Goal: Information Seeking & Learning: Learn about a topic

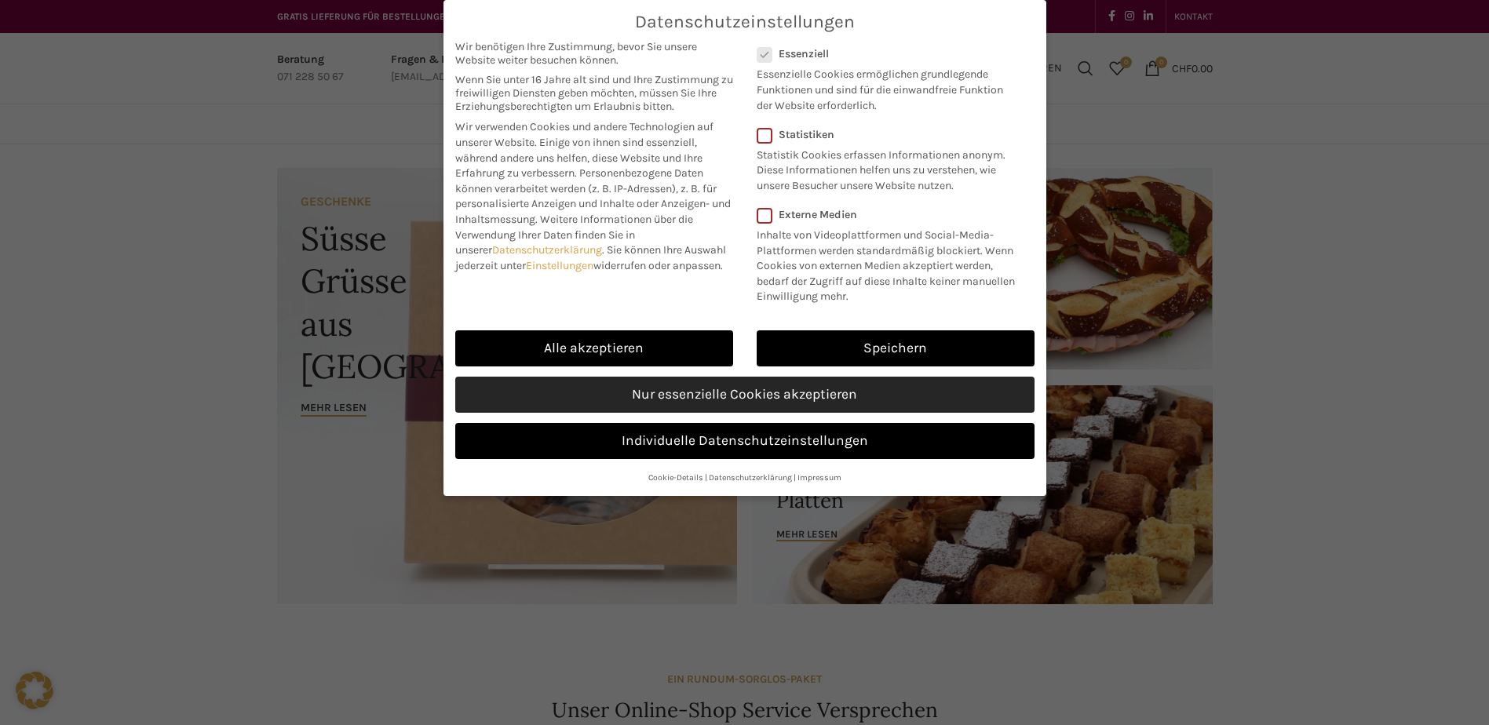
click at [704, 396] on link "Nur essenzielle Cookies akzeptieren" at bounding box center [744, 395] width 579 height 36
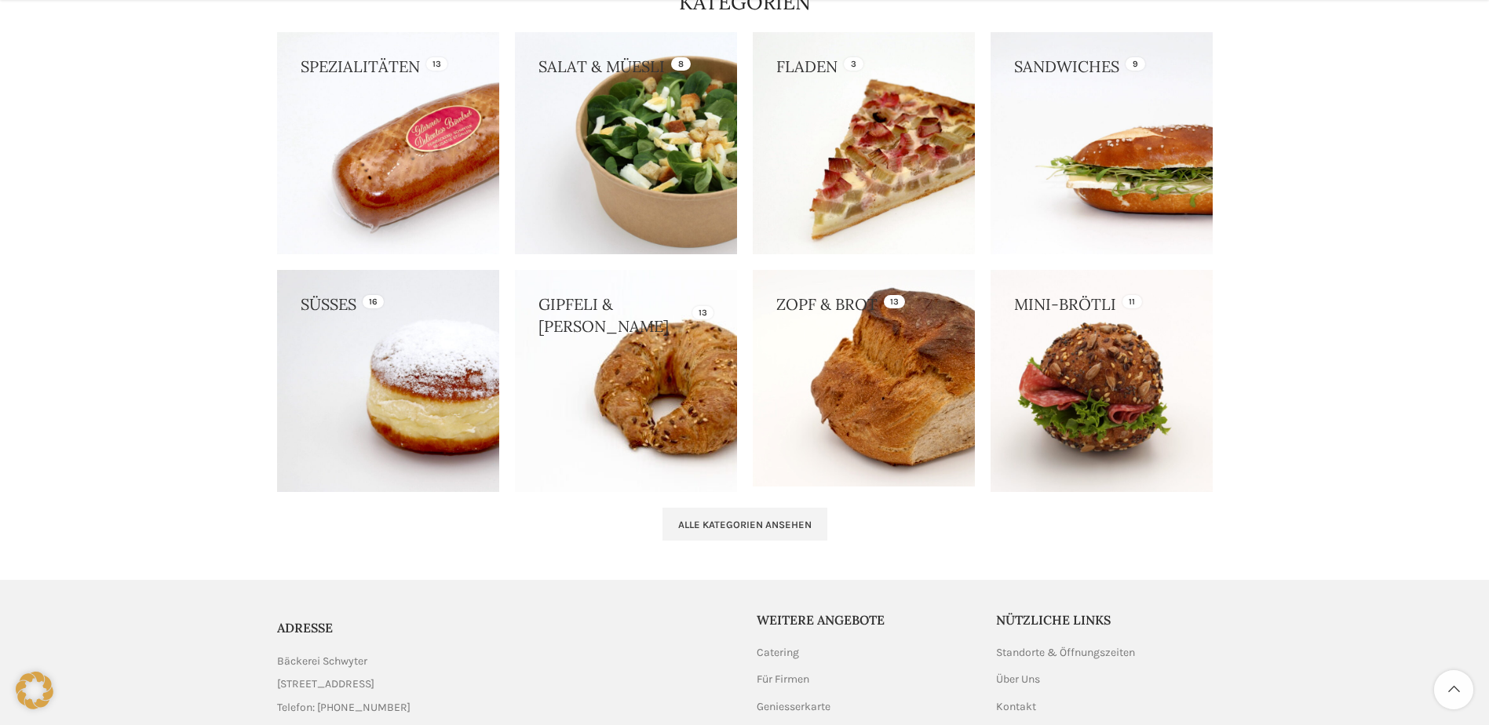
scroll to position [1492, 0]
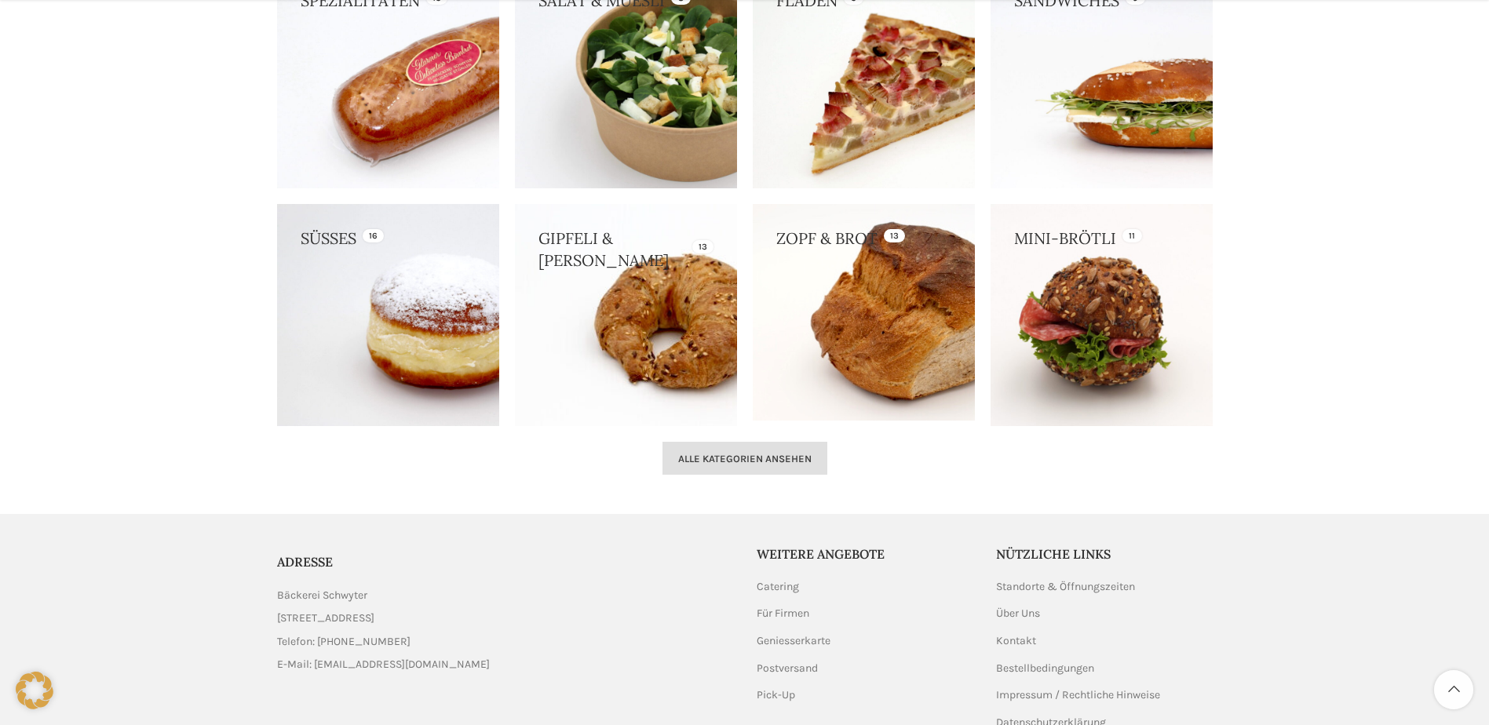
click at [796, 457] on span "Alle Kategorien ansehen" at bounding box center [744, 459] width 133 height 13
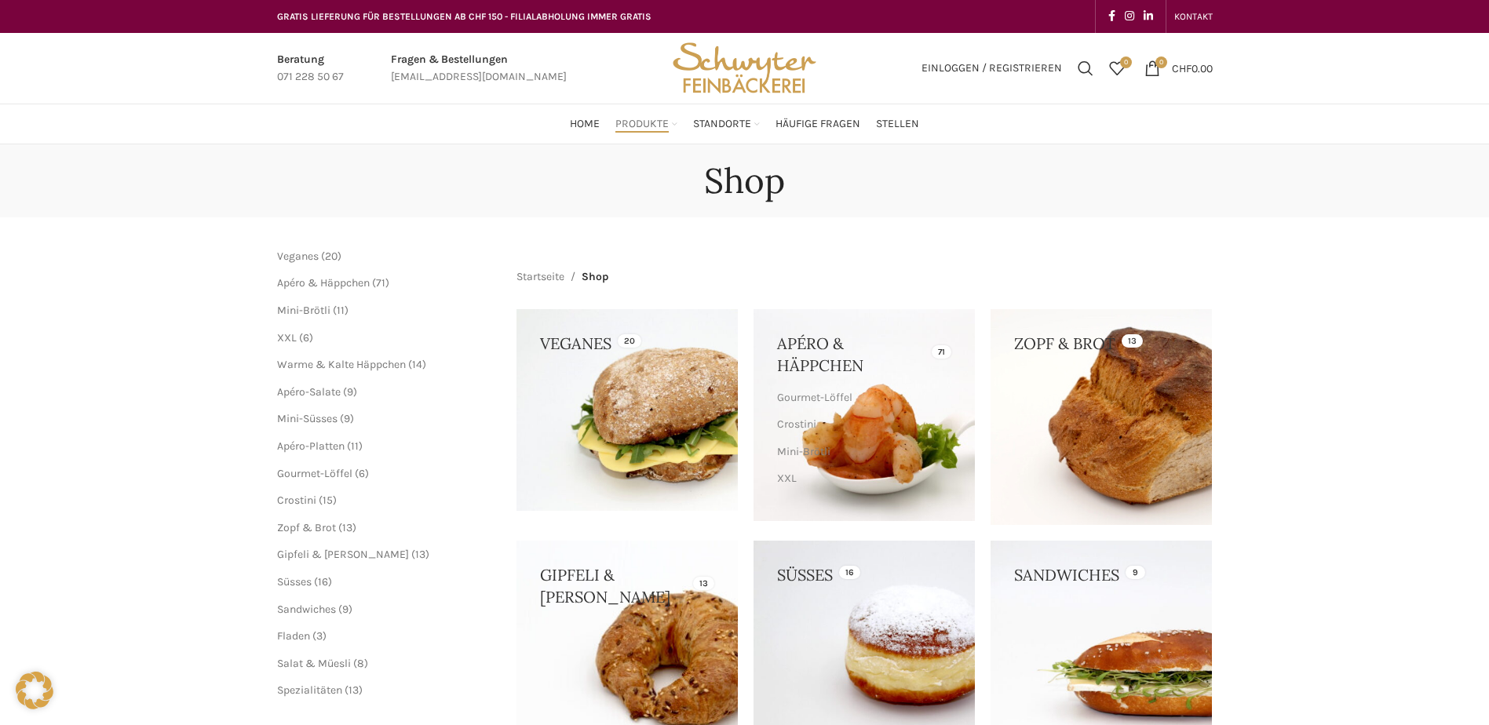
click at [428, 59] on link "Infobox link" at bounding box center [479, 68] width 176 height 35
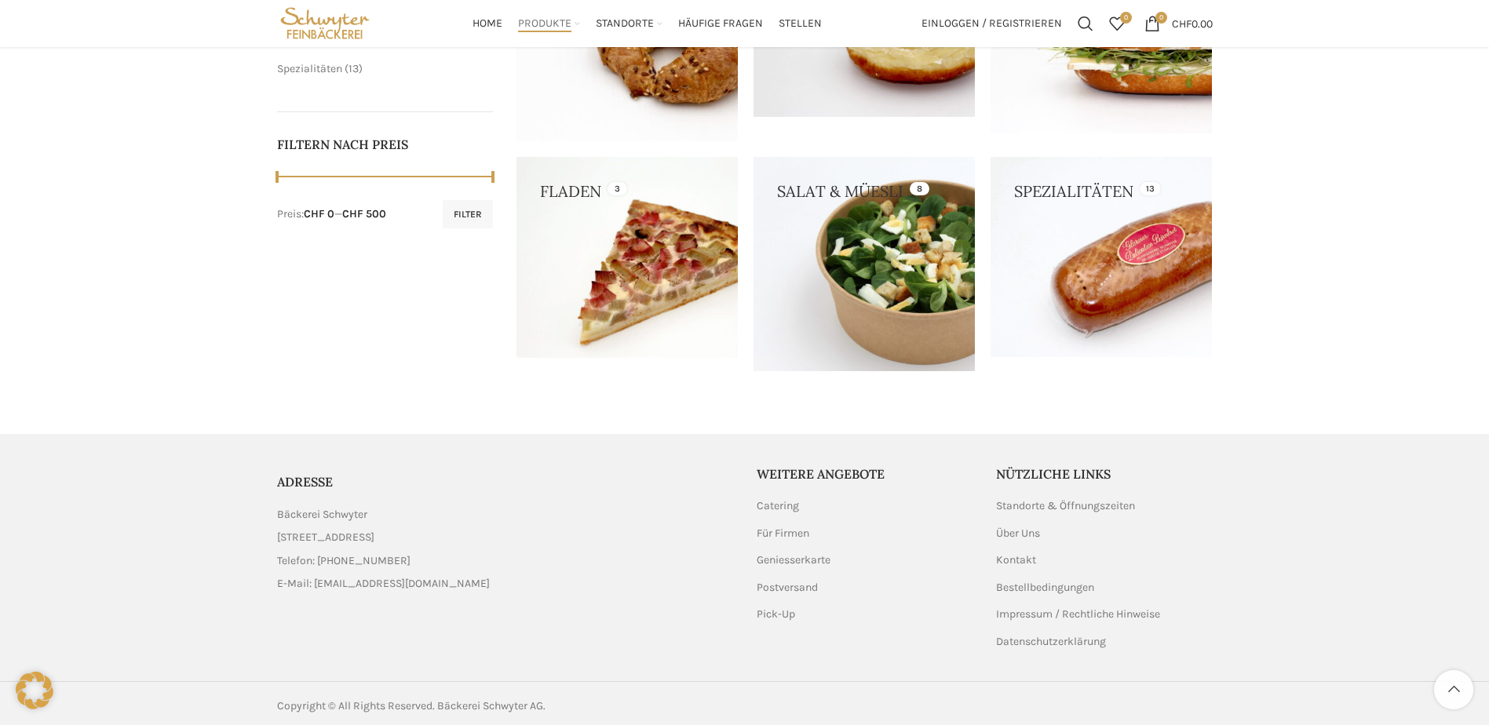
scroll to position [627, 0]
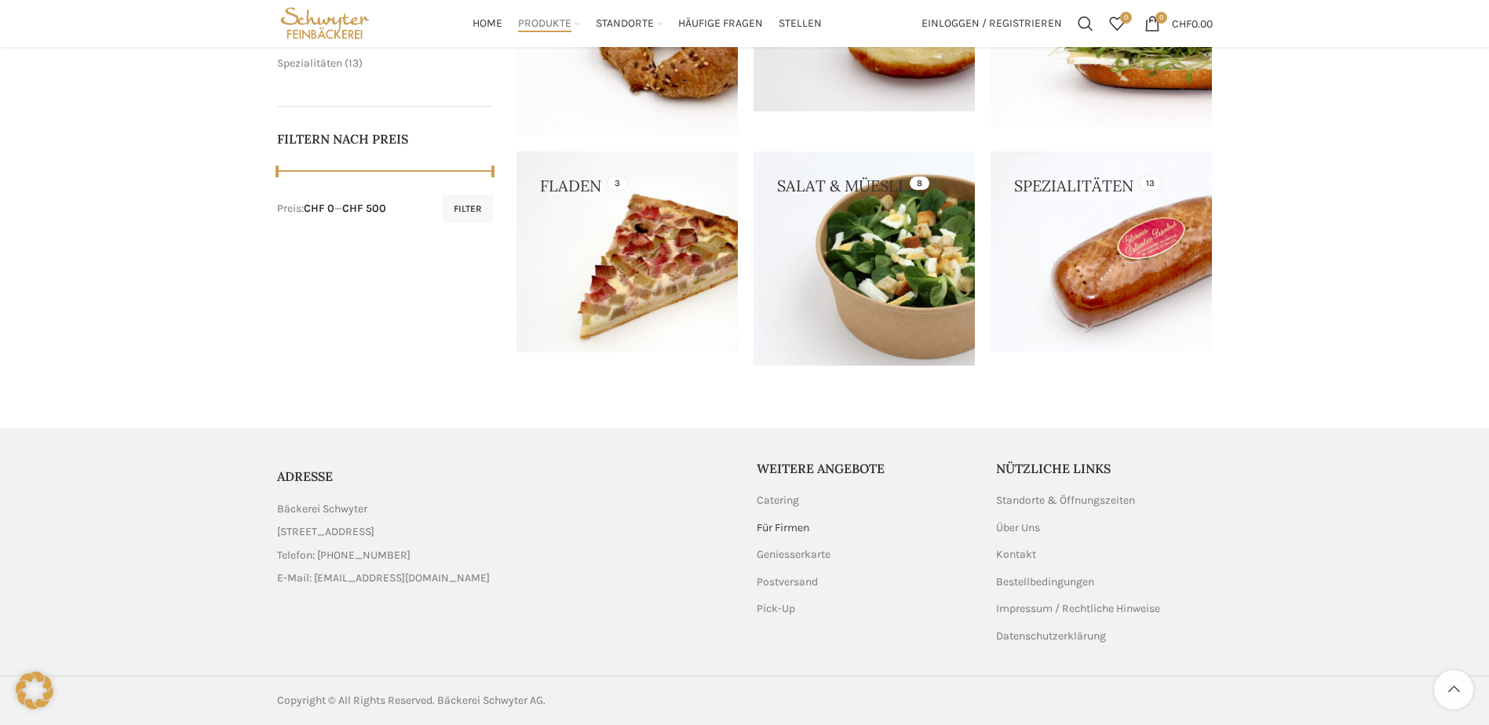
click at [802, 524] on link "Für Firmen" at bounding box center [784, 529] width 54 height 16
click at [806, 586] on link "Postversand" at bounding box center [788, 583] width 63 height 16
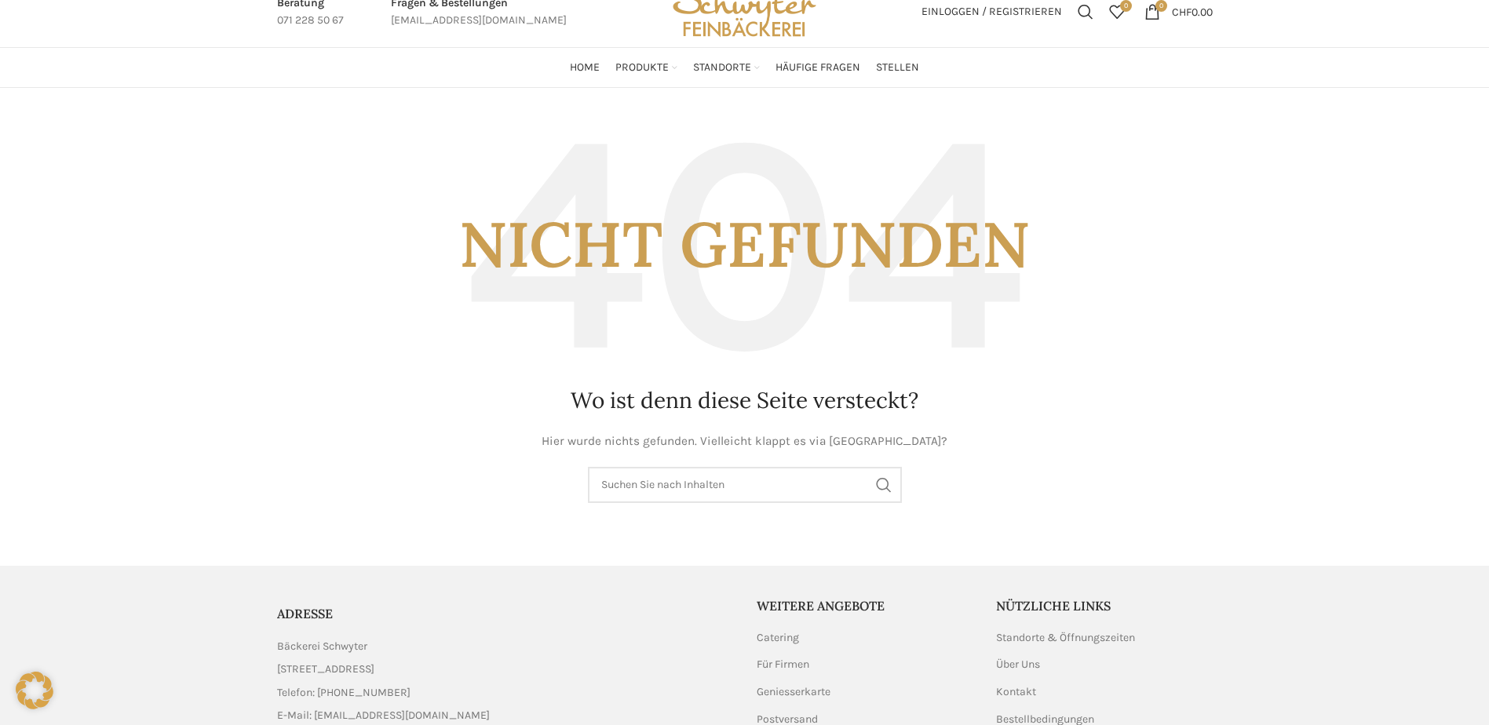
scroll to position [196, 0]
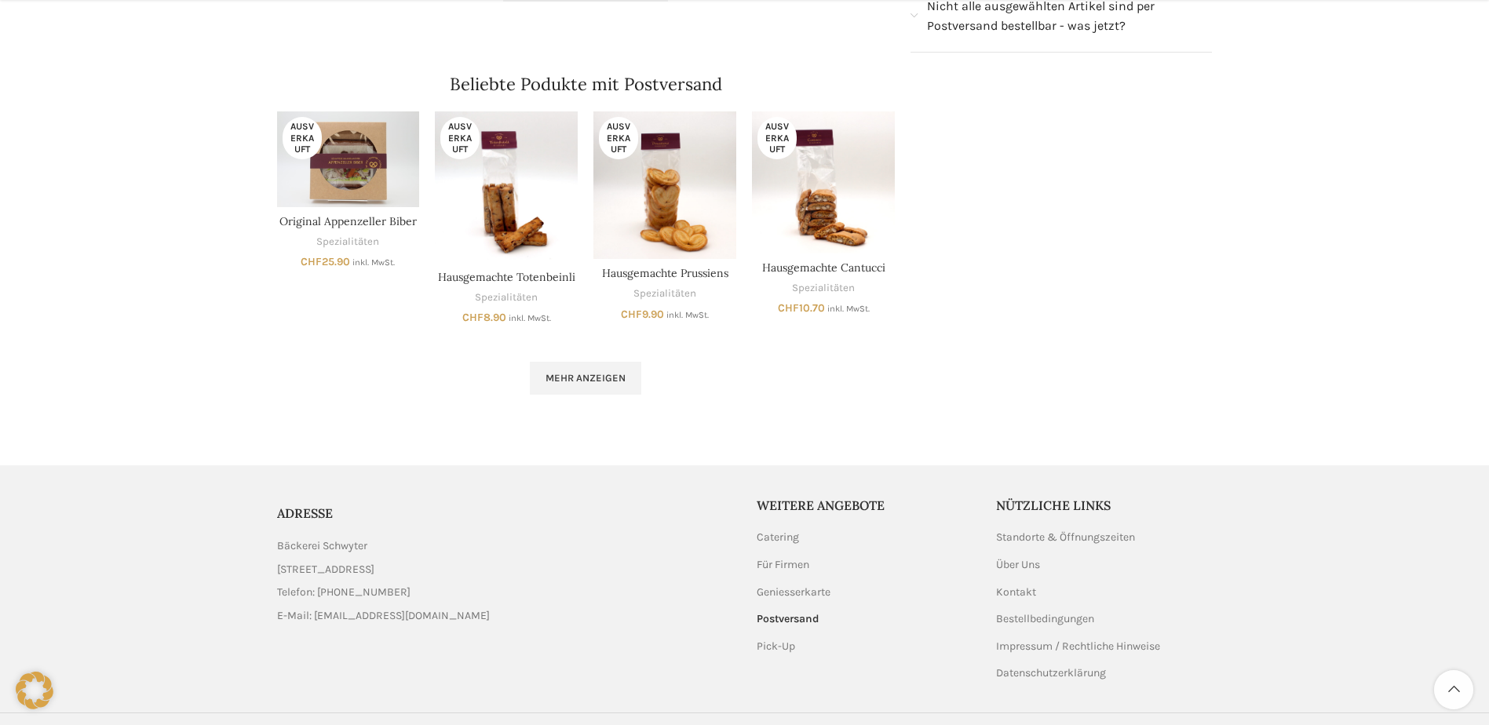
scroll to position [598, 0]
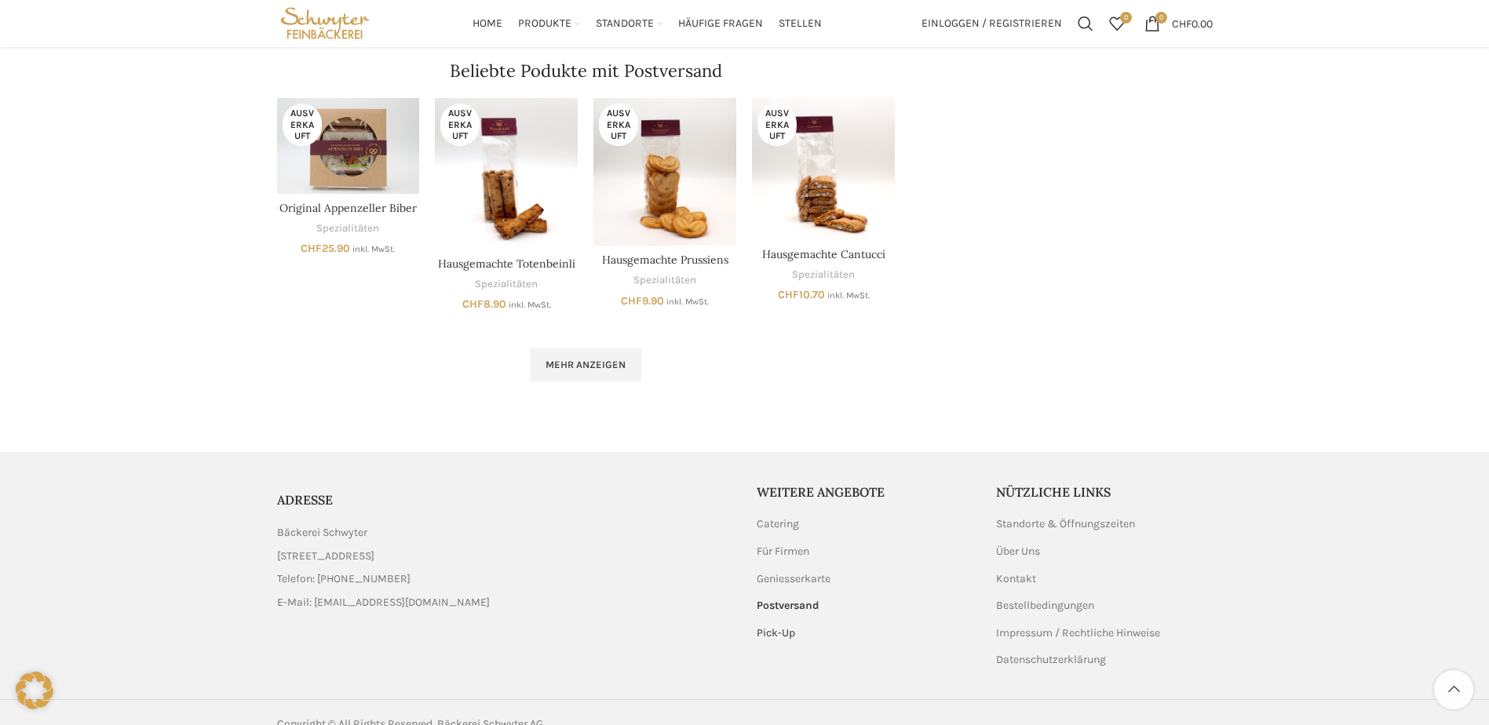
click at [785, 626] on link "Pick-Up" at bounding box center [777, 634] width 40 height 16
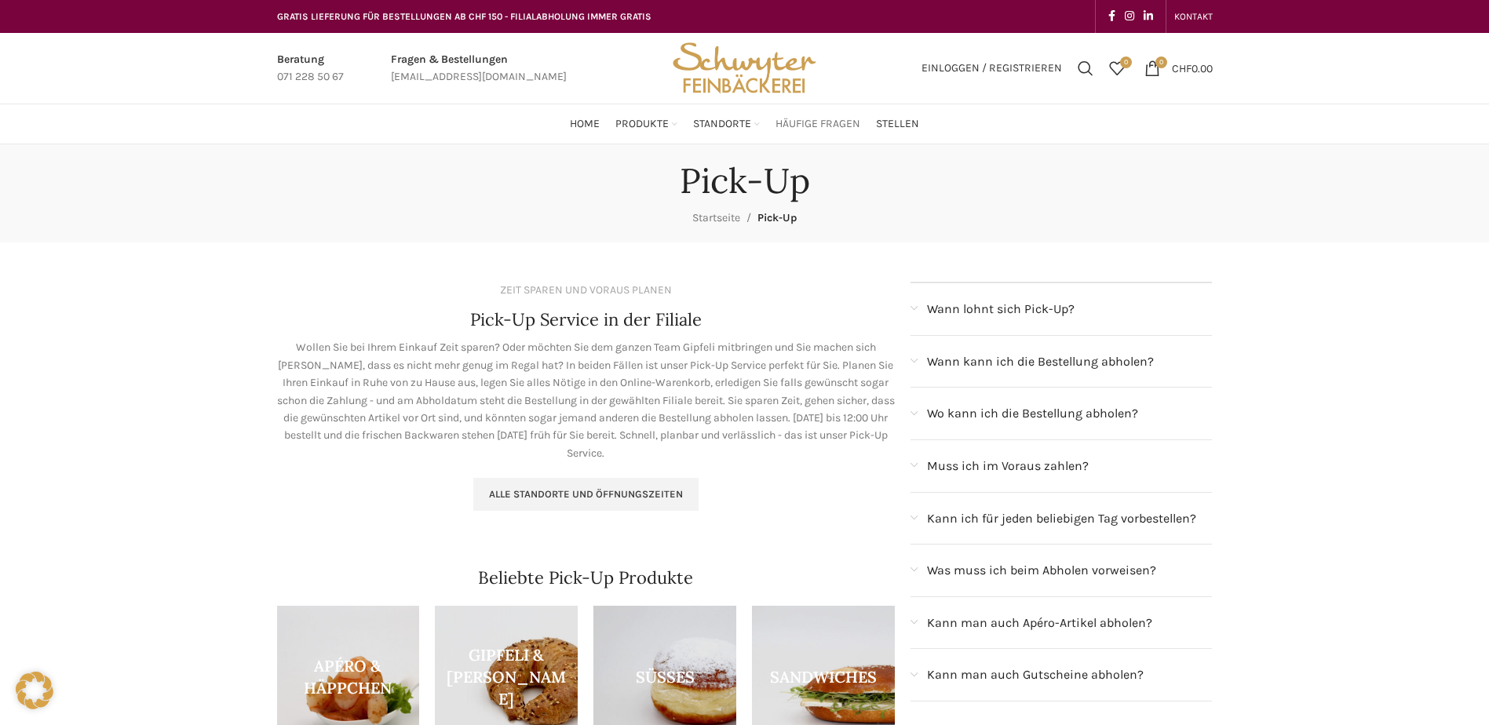
click at [809, 126] on span "Häufige Fragen" at bounding box center [818, 124] width 85 height 15
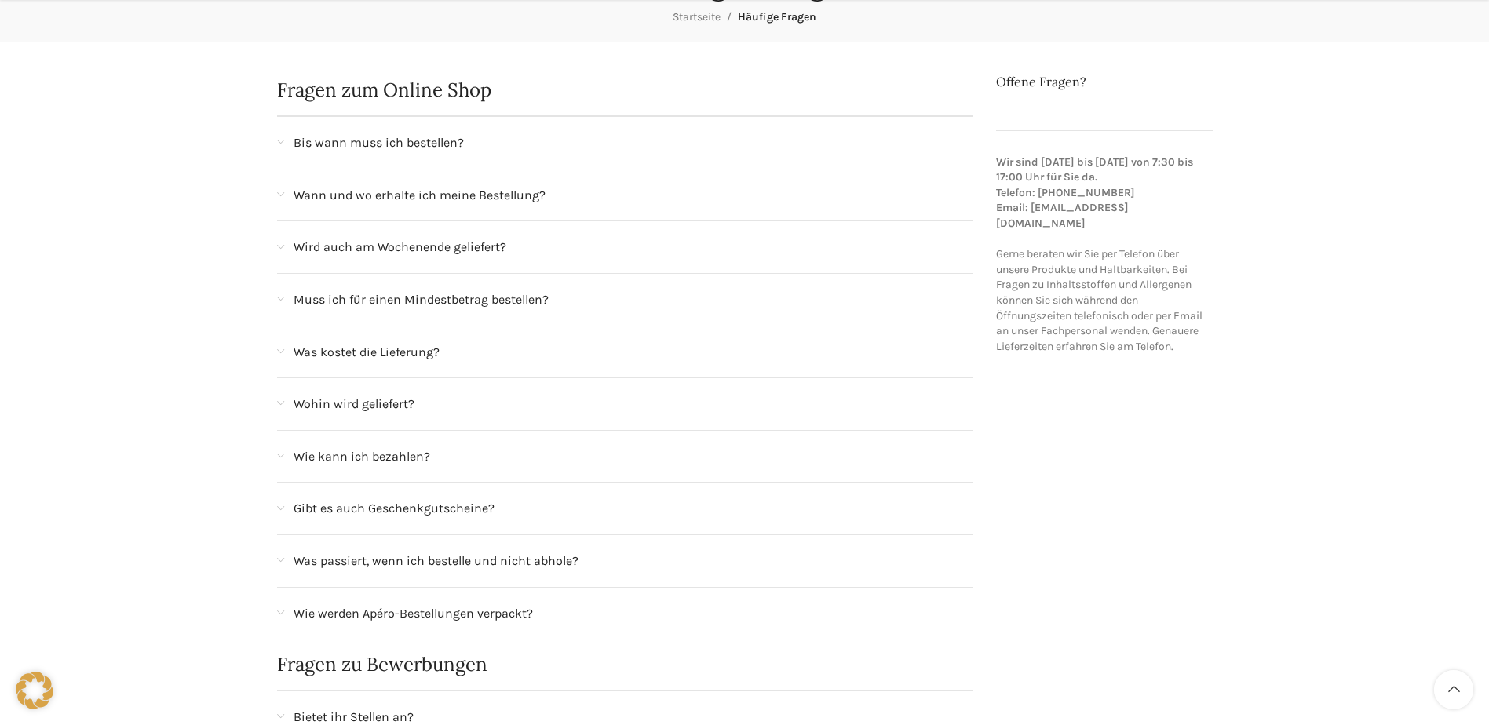
scroll to position [236, 0]
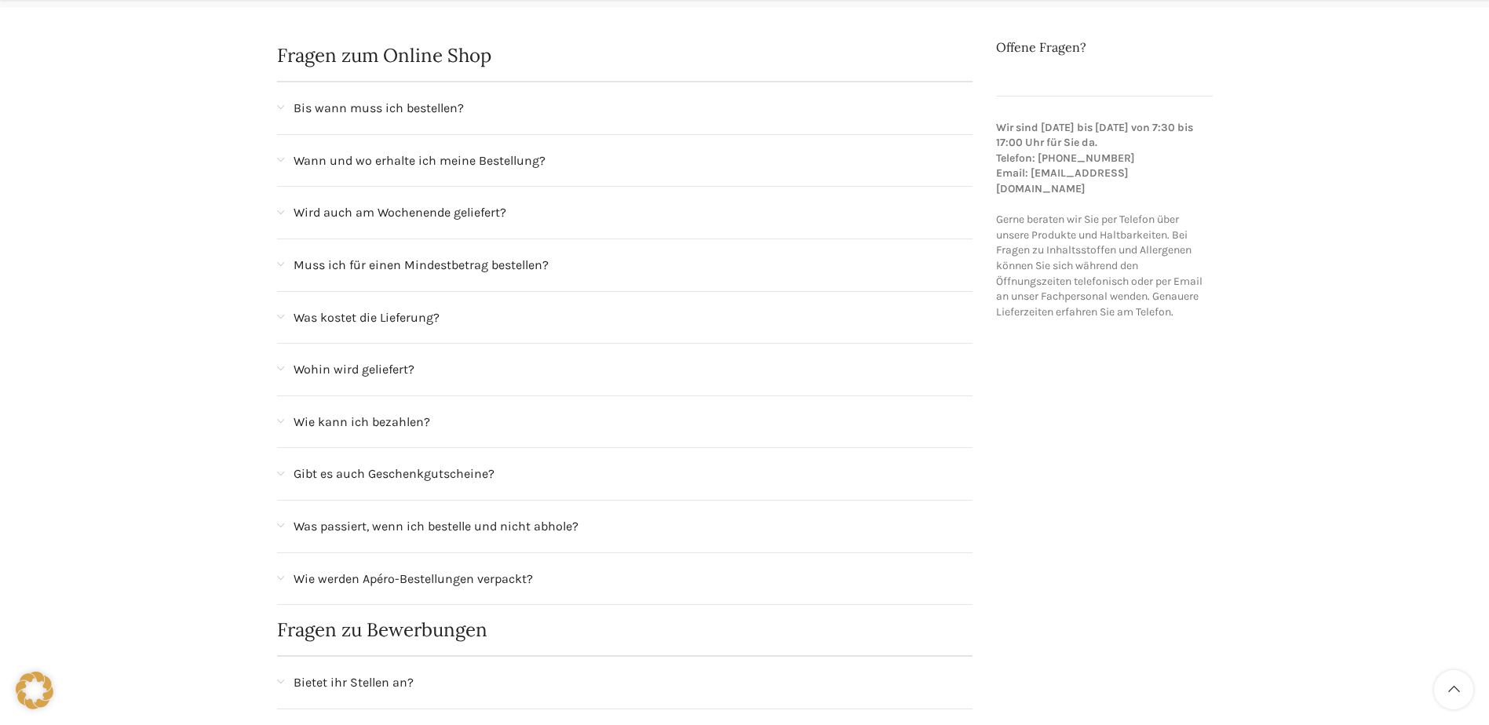
click at [360, 320] on span "Was kostet die Lieferung?" at bounding box center [367, 318] width 146 height 20
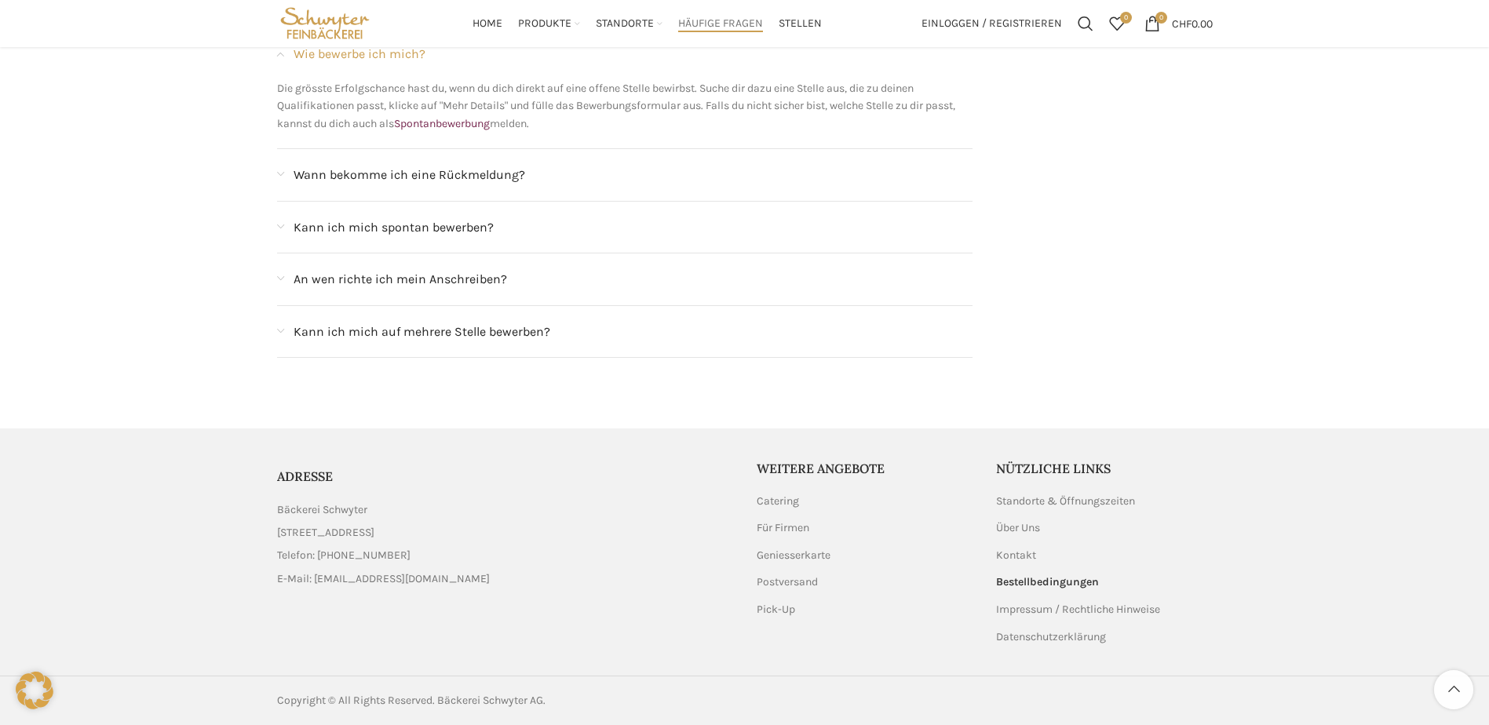
scroll to position [1819, 0]
